Goal: Task Accomplishment & Management: Manage account settings

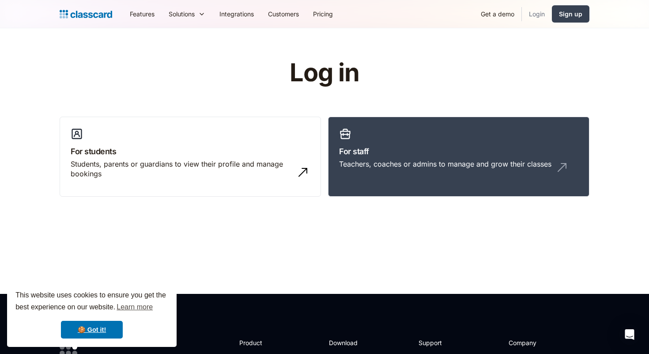
click at [545, 15] on link "Login" at bounding box center [537, 14] width 30 height 20
click at [353, 157] on link "For staff Teachers, coaches or admins to manage and grow their classes" at bounding box center [459, 157] width 262 height 80
